Goal: Check status: Check status

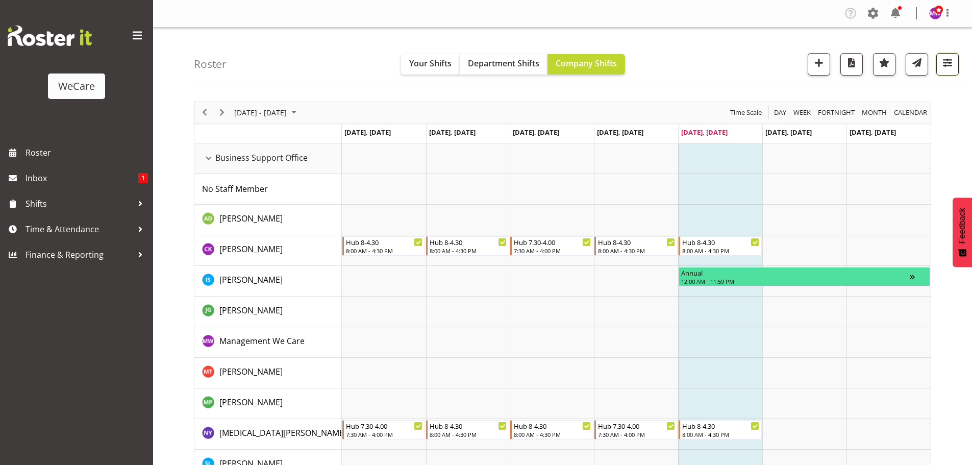
click at [948, 59] on span "button" at bounding box center [947, 62] width 13 height 13
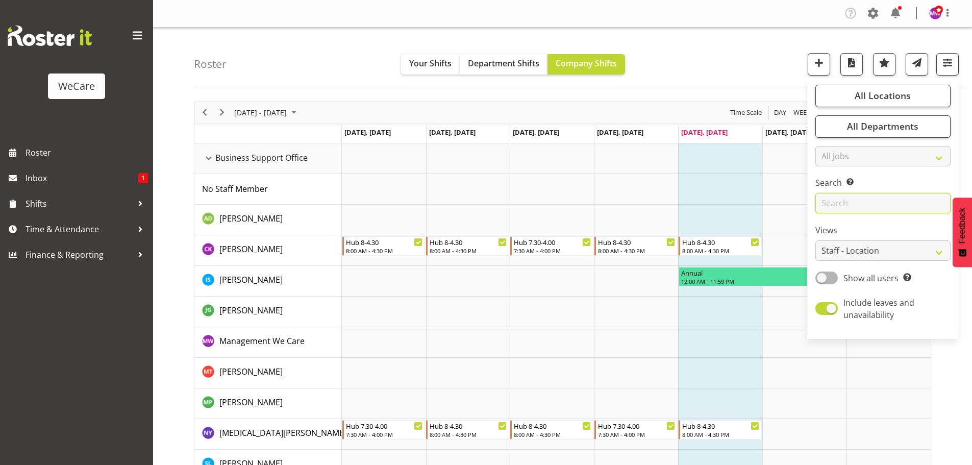
click at [864, 200] on input "text" at bounding box center [882, 203] width 135 height 20
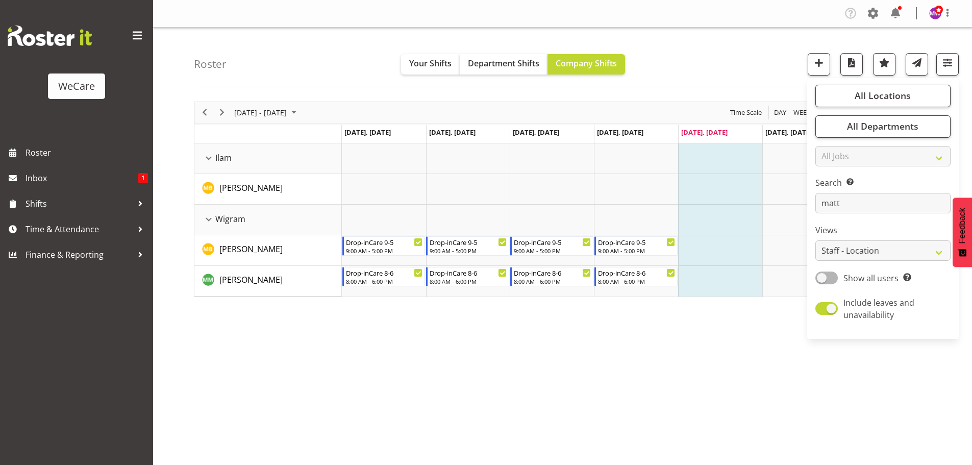
click at [423, 346] on div "[DATE] - [DATE] [DATE] Day Week Fortnight Month calendar Month Agenda Time Scal…" at bounding box center [583, 298] width 778 height 408
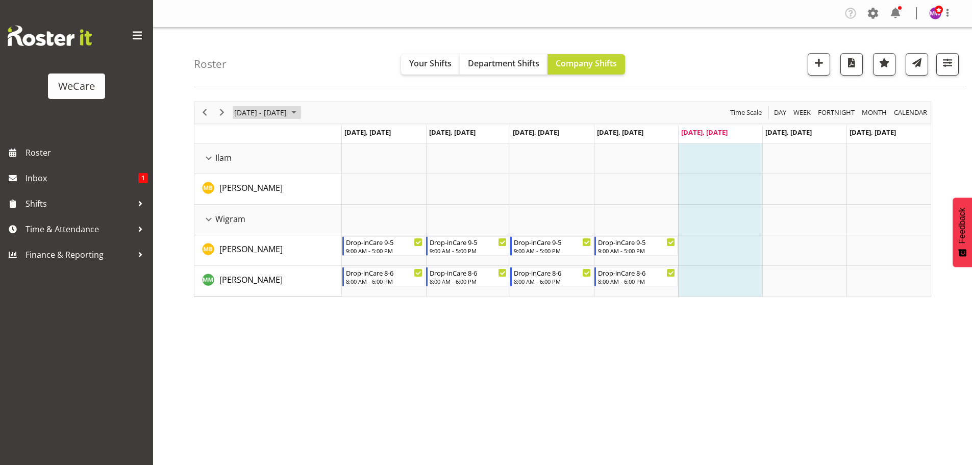
click at [288, 111] on span "[DATE] - [DATE]" at bounding box center [260, 112] width 55 height 13
click at [240, 243] on span "25" at bounding box center [244, 242] width 15 height 15
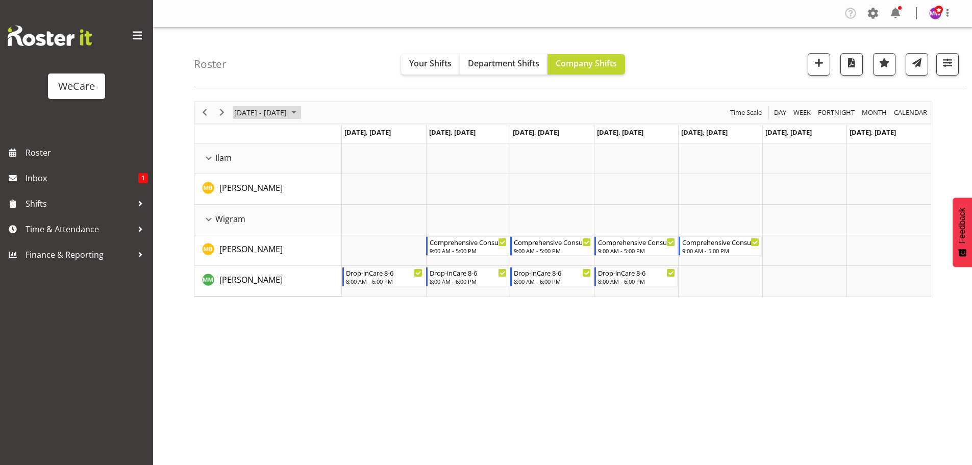
click at [288, 113] on span "[DATE] - [DATE]" at bounding box center [260, 112] width 55 height 13
click at [343, 136] on span "next month" at bounding box center [342, 138] width 18 height 18
click at [241, 172] on span "1" at bounding box center [244, 173] width 15 height 15
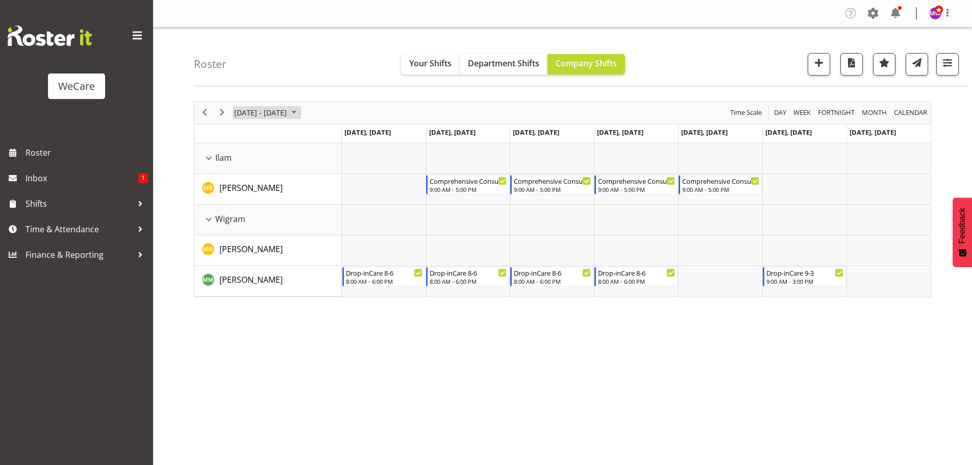
click at [288, 111] on span "[DATE] - [DATE]" at bounding box center [260, 112] width 55 height 13
click at [244, 190] on span "8" at bounding box center [244, 190] width 15 height 15
click at [955, 61] on button "button" at bounding box center [947, 64] width 22 height 22
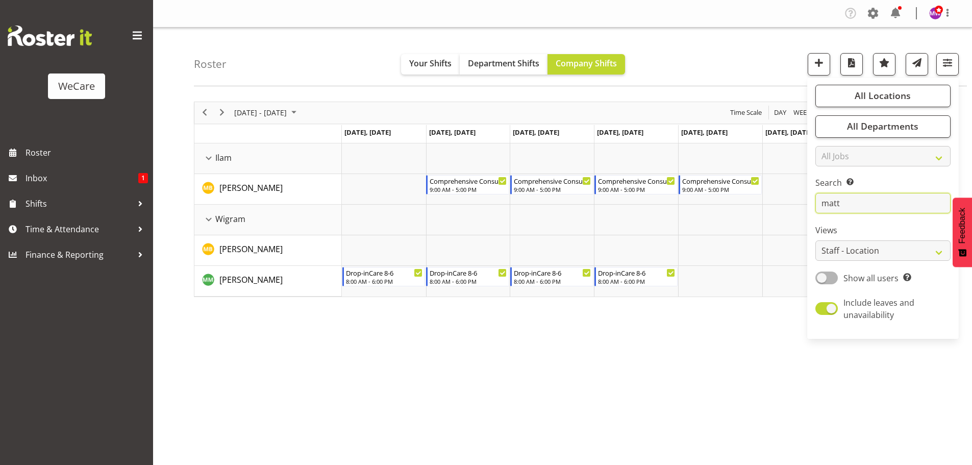
click at [847, 203] on input "matt" at bounding box center [882, 203] width 135 height 20
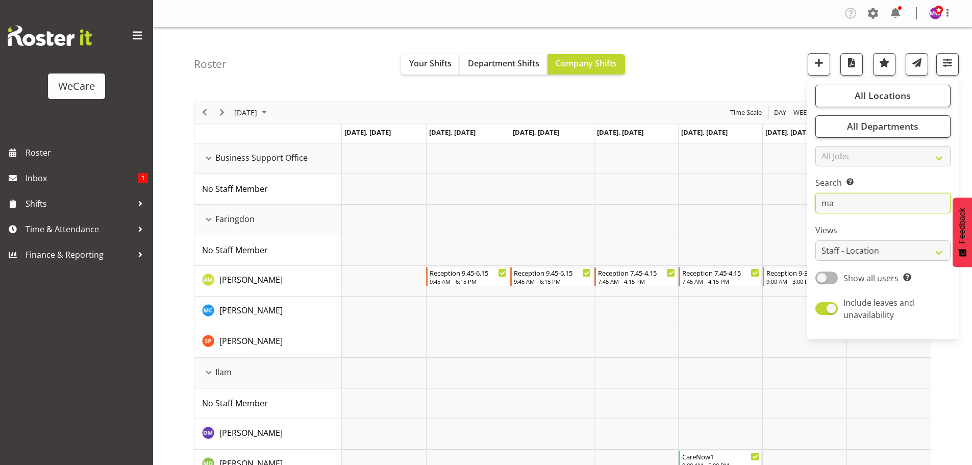
type input "m"
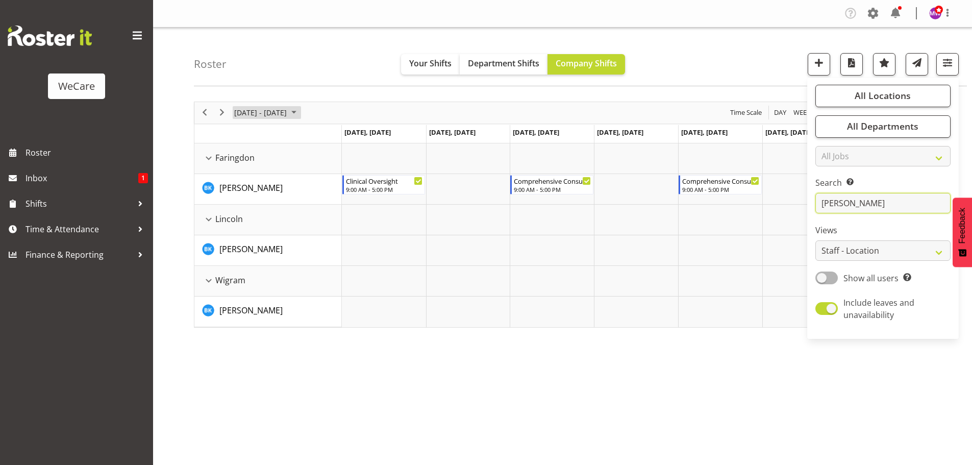
type input "[PERSON_NAME]"
click at [283, 107] on span "[DATE] - [DATE]" at bounding box center [260, 112] width 55 height 13
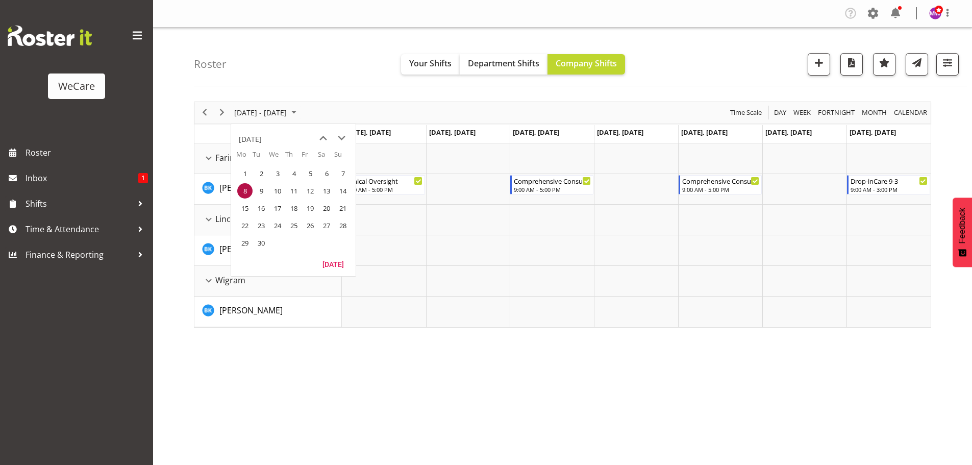
click at [399, 393] on div "[DATE] - [DATE] [DATE] Day Week Fortnight Month calendar Month Agenda Time Scal…" at bounding box center [583, 298] width 778 height 408
click at [277, 113] on span "[DATE] - [DATE]" at bounding box center [260, 112] width 55 height 13
click at [244, 177] on span "1" at bounding box center [244, 173] width 15 height 15
